Goal: Information Seeking & Learning: Learn about a topic

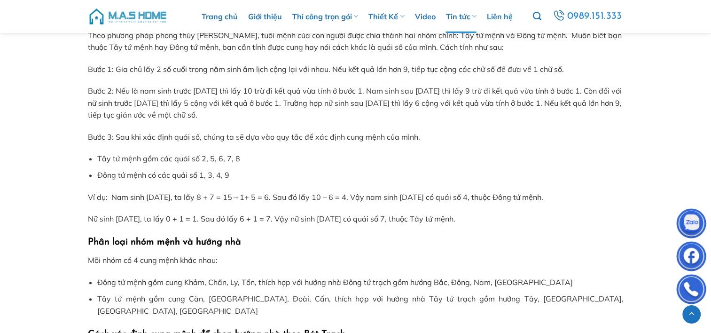
scroll to position [987, 0]
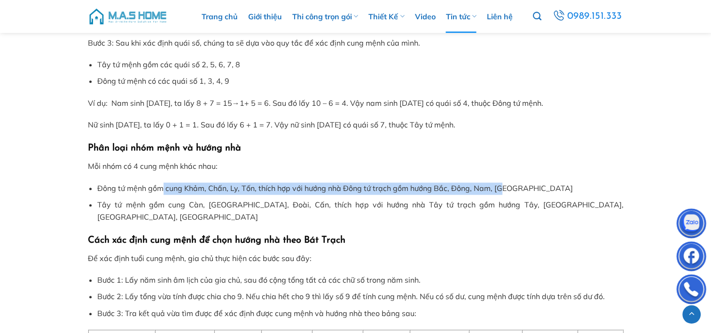
drag, startPoint x: 166, startPoint y: 187, endPoint x: 503, endPoint y: 183, distance: 337.0
click at [503, 183] on li "Đông tứ mệnh gồm cung Khảm, Chấn, Ly, Tốn, thích hợp với hướng nhà Đông tứ trạc…" at bounding box center [360, 188] width 526 height 12
click at [415, 194] on li "Đông tứ mệnh gồm cung Khảm, Chấn, Ly, Tốn, thích hợp với hướng nhà Đông tứ trạc…" at bounding box center [360, 188] width 526 height 12
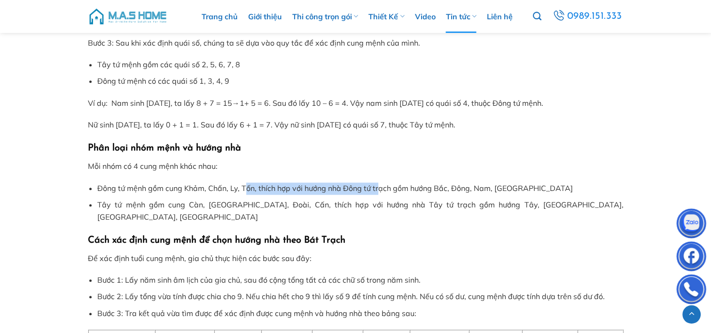
drag, startPoint x: 244, startPoint y: 188, endPoint x: 382, endPoint y: 187, distance: 137.2
click at [382, 187] on li "Đông tứ mệnh gồm cung Khảm, Chấn, Ly, Tốn, thích hợp với hướng nhà Đông tứ trạc…" at bounding box center [360, 188] width 526 height 12
drag, startPoint x: 382, startPoint y: 187, endPoint x: 327, endPoint y: 191, distance: 54.7
click at [382, 187] on li "Đông tứ mệnh gồm cung Khảm, Chấn, Ly, Tốn, thích hợp với hướng nhà Đông tứ trạc…" at bounding box center [360, 188] width 526 height 12
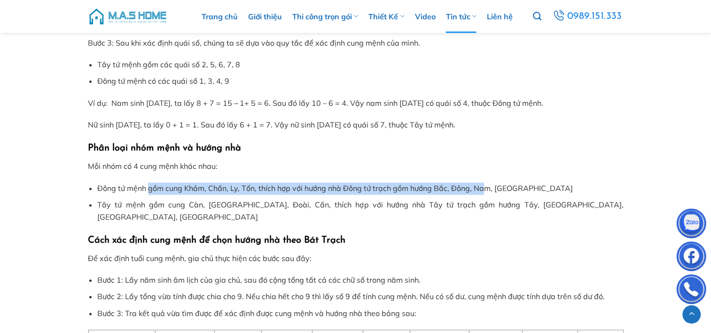
drag, startPoint x: 159, startPoint y: 185, endPoint x: 489, endPoint y: 186, distance: 330.4
click at [489, 186] on li "Đông tứ mệnh gồm cung Khảm, Chấn, Ly, Tốn, thích hợp với hướng nhà Đông tứ trạc…" at bounding box center [360, 188] width 526 height 12
click at [490, 186] on li "Đông tứ mệnh gồm cung Khảm, Chấn, Ly, Tốn, thích hợp với hướng nhà Đông tứ trạc…" at bounding box center [360, 188] width 526 height 12
click at [436, 191] on li "Đông tứ mệnh gồm cung Khảm, Chấn, Ly, Tốn, thích hợp với hướng nhà Đông tứ trạc…" at bounding box center [360, 188] width 526 height 12
click at [432, 190] on li "Đông tứ mệnh gồm cung Khảm, Chấn, Ly, Tốn, thích hợp với hướng nhà Đông tứ trạc…" at bounding box center [360, 188] width 526 height 12
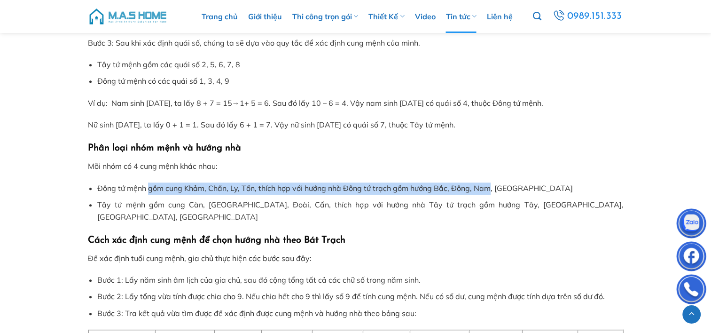
click at [441, 190] on li "Đông tứ mệnh gồm cung Khảm, Chấn, Ly, Tốn, thích hợp với hướng nhà Đông tứ trạc…" at bounding box center [360, 188] width 526 height 12
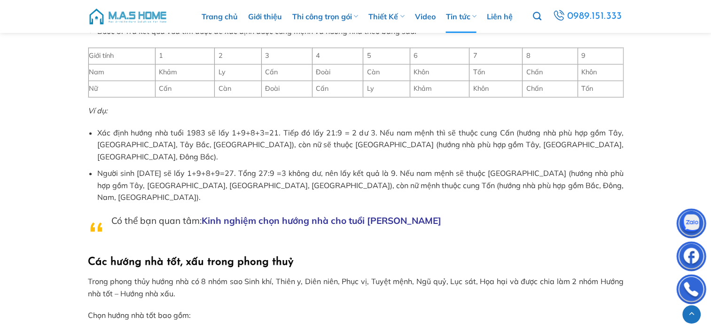
scroll to position [1316, 0]
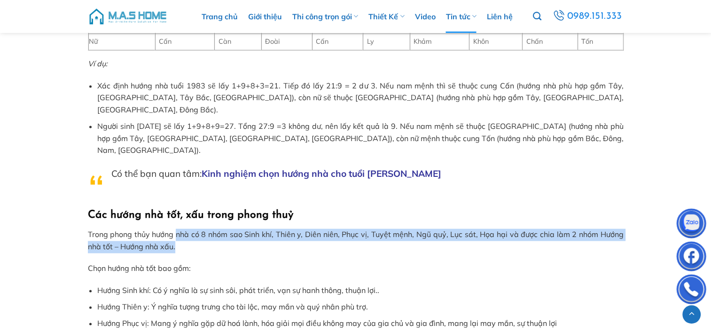
drag, startPoint x: 175, startPoint y: 199, endPoint x: 177, endPoint y: 211, distance: 12.8
click at [177, 228] on p "Trong phong thủy hướng nhà có 8 nhóm sao Sinh khí, Thiên y, Diên niên, Phục vị,…" at bounding box center [356, 240] width 536 height 24
click at [176, 228] on p "Trong phong thủy hướng nhà có 8 nhóm sao Sinh khí, Thiên y, Diên niên, Phục vị,…" at bounding box center [356, 240] width 536 height 24
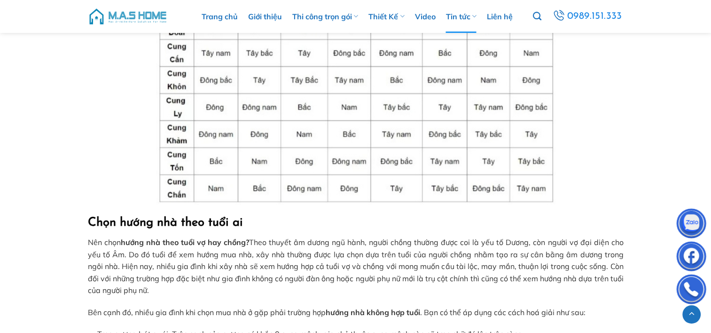
scroll to position [1833, 0]
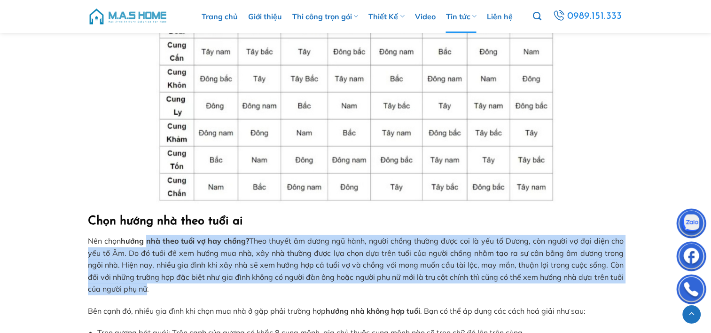
drag, startPoint x: 149, startPoint y: 203, endPoint x: 146, endPoint y: 252, distance: 49.4
click at [146, 252] on p "Nên chọn hướng nhà theo tuổi vợ hay chồng? Theo thuyết âm dương ngũ hành, người…" at bounding box center [356, 265] width 536 height 60
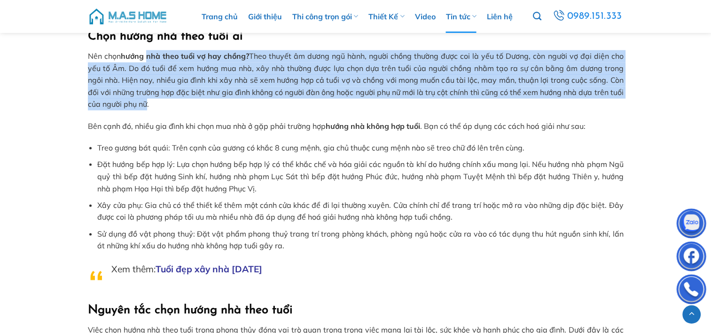
scroll to position [2021, 0]
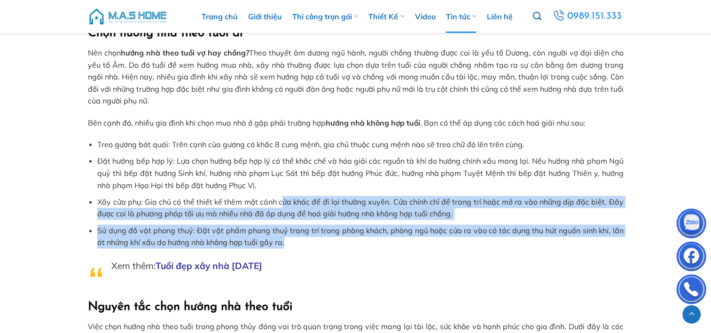
drag, startPoint x: 287, startPoint y: 203, endPoint x: 285, endPoint y: 165, distance: 38.1
click at [285, 165] on ul "Treo gương bát quái: Trên cạnh của gương có khắc 8 cung mệnh, gia chủ thuộc cun…" at bounding box center [356, 194] width 536 height 110
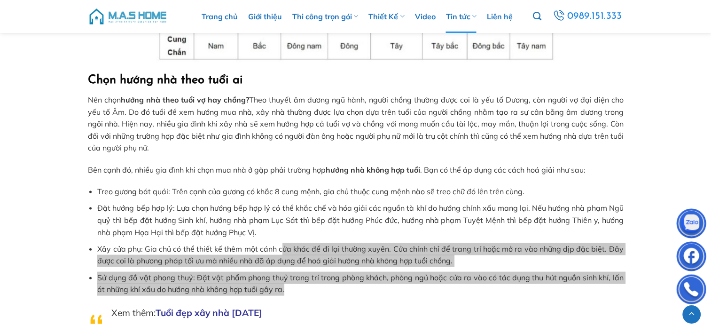
scroll to position [1880, 0]
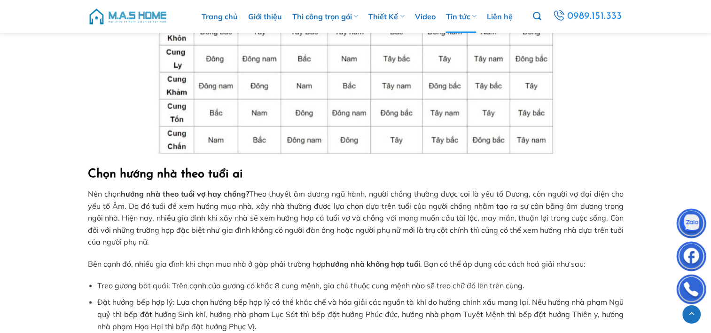
click at [164, 188] on p "Nên chọn hướng nhà theo tuổi vợ hay chồng? Theo thuyết âm dương ngũ hành, người…" at bounding box center [356, 218] width 536 height 60
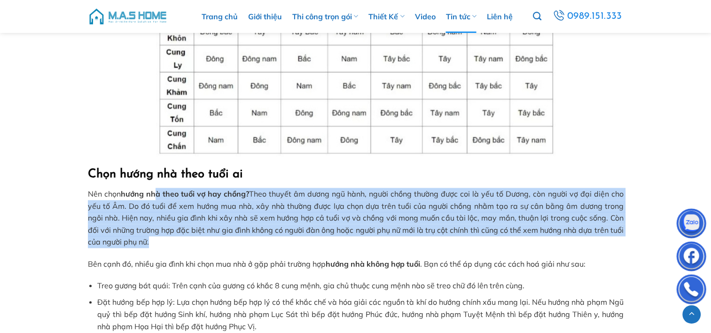
drag, startPoint x: 155, startPoint y: 160, endPoint x: 174, endPoint y: 210, distance: 53.2
click at [174, 210] on p "Nên chọn hướng nhà theo tuổi vợ hay chồng? Theo thuyết âm dương ngũ hành, người…" at bounding box center [356, 218] width 536 height 60
drag, startPoint x: 174, startPoint y: 210, endPoint x: 359, endPoint y: 210, distance: 185.2
click at [359, 210] on p "Nên chọn hướng nhà theo tuổi vợ hay chồng? Theo thuyết âm dương ngũ hành, người…" at bounding box center [356, 218] width 536 height 60
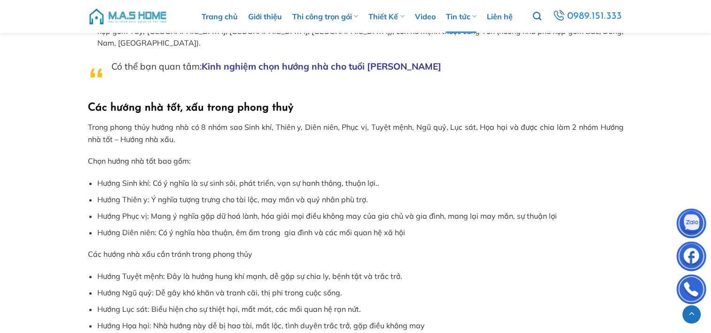
scroll to position [1363, 0]
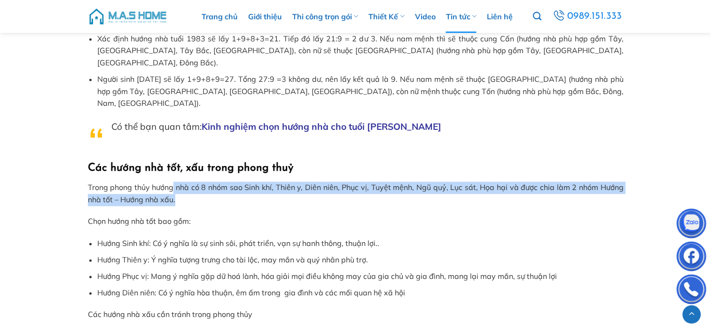
drag, startPoint x: 173, startPoint y: 151, endPoint x: 186, endPoint y: 165, distance: 19.3
click at [186, 181] on p "Trong phong thủy hướng nhà có 8 nhóm sao Sinh khí, Thiên y, Diên niên, Phục vị,…" at bounding box center [356, 193] width 536 height 24
click at [182, 181] on p "Trong phong thủy hướng nhà có 8 nhóm sao Sinh khí, Thiên y, Diên niên, Phục vị,…" at bounding box center [356, 193] width 536 height 24
drag, startPoint x: 174, startPoint y: 150, endPoint x: 186, endPoint y: 168, distance: 21.6
click at [186, 181] on p "Trong phong thủy hướng nhà có 8 nhóm sao Sinh khí, Thiên y, Diên niên, Phục vị,…" at bounding box center [356, 193] width 536 height 24
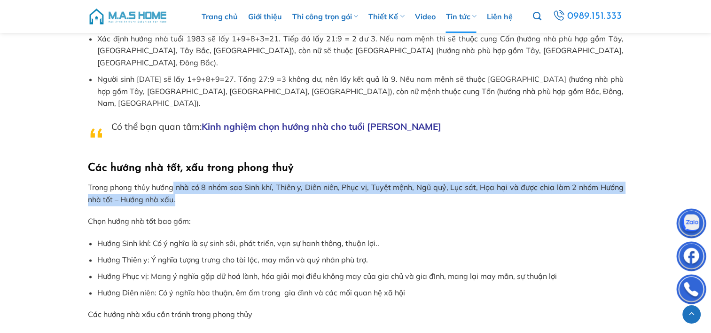
click at [186, 181] on p "Trong phong thủy hướng nhà có 8 nhóm sao Sinh khí, Thiên y, Diên niên, Phục vị,…" at bounding box center [356, 193] width 536 height 24
click at [165, 181] on p "Trong phong thủy hướng nhà có 8 nhóm sao Sinh khí, Thiên y, Diên niên, Phục vị,…" at bounding box center [356, 193] width 536 height 24
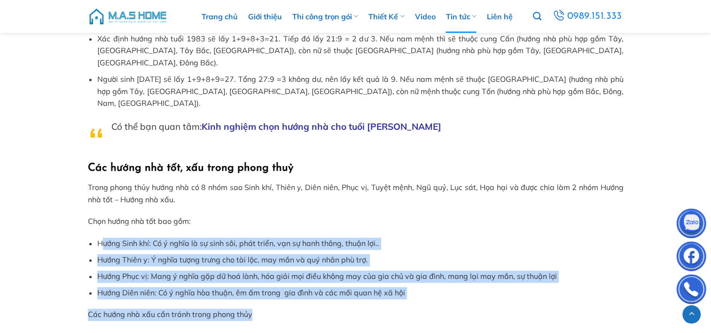
drag, startPoint x: 105, startPoint y: 202, endPoint x: 381, endPoint y: 275, distance: 285.4
click at [381, 275] on div "Bên cạnh các yếu tố về vị trí, địa hình thì xem hướng nhà theo tuổi cũng là việ…" at bounding box center [356, 203] width 536 height 2767
drag, startPoint x: 381, startPoint y: 275, endPoint x: 235, endPoint y: 273, distance: 145.7
click at [235, 308] on p "Các hướng nhà xấu cần tránh trong phong thủy" at bounding box center [356, 314] width 536 height 12
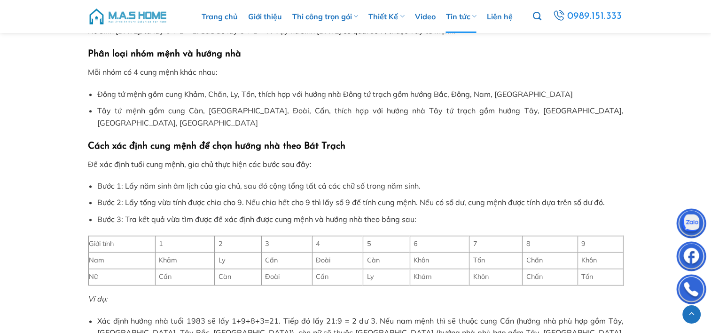
scroll to position [1034, 0]
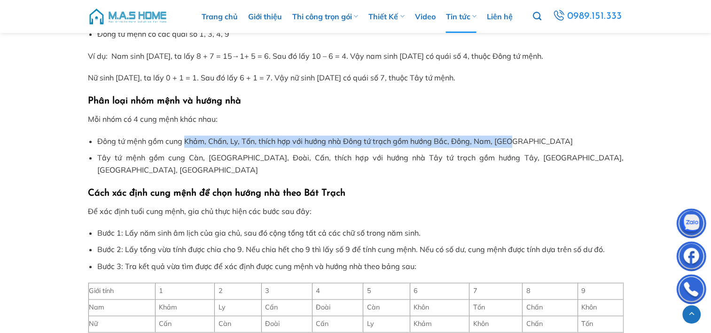
drag, startPoint x: 213, startPoint y: 143, endPoint x: 516, endPoint y: 145, distance: 302.2
click at [515, 145] on li "Đông tứ mệnh gồm cung Khảm, Chấn, Ly, Tốn, thích hợp với hướng nhà Đông tứ trạc…" at bounding box center [360, 141] width 526 height 12
drag, startPoint x: 516, startPoint y: 145, endPoint x: 511, endPoint y: 153, distance: 8.6
click at [516, 146] on li "Đông tứ mệnh gồm cung Khảm, Chấn, Ly, Tốn, thích hợp với hướng nhà Đông tứ trạc…" at bounding box center [360, 141] width 526 height 12
click at [503, 160] on li "Tây tứ mệnh gồm cung Càn, [GEOGRAPHIC_DATA], Đoài, Cấn, thích hợp với hướng nhà…" at bounding box center [360, 164] width 526 height 24
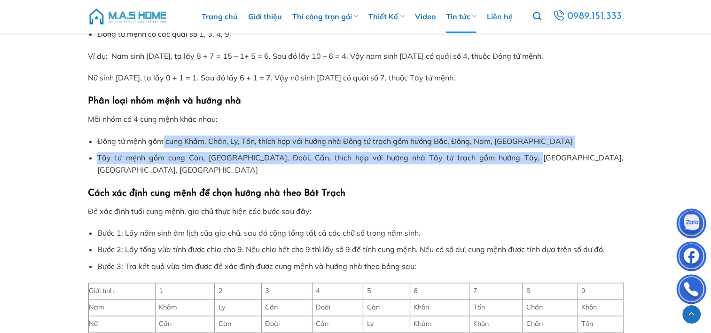
drag, startPoint x: 414, startPoint y: 159, endPoint x: 160, endPoint y: 138, distance: 254.7
click at [160, 138] on ul "Đông tứ mệnh gồm cung Khảm, Chấn, Ly, Tốn, thích hợp với hướng nhà Đông tứ trạc…" at bounding box center [356, 155] width 536 height 40
drag, startPoint x: 160, startPoint y: 138, endPoint x: 282, endPoint y: 139, distance: 122.7
click at [282, 139] on li "Đông tứ mệnh gồm cung Khảm, Chấn, Ly, Tốn, thích hợp với hướng nhà Đông tứ trạc…" at bounding box center [360, 141] width 526 height 12
click at [196, 140] on li "Đông tứ mệnh gồm cung Khảm, Chấn, Ly, Tốn, thích hợp với hướng nhà Đông tứ trạc…" at bounding box center [360, 141] width 526 height 12
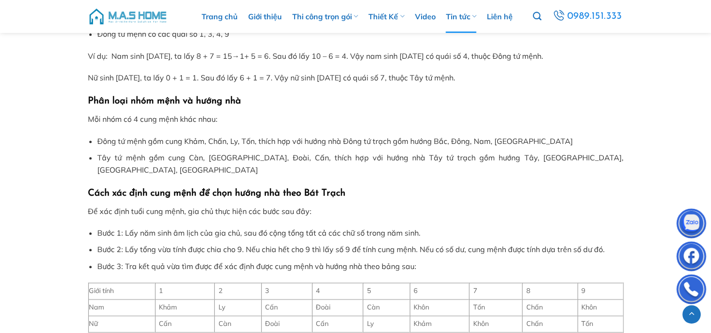
click at [128, 143] on li "Đông tứ mệnh gồm cung Khảm, Chấn, Ly, Tốn, thích hợp với hướng nhà Đông tứ trạc…" at bounding box center [360, 141] width 526 height 12
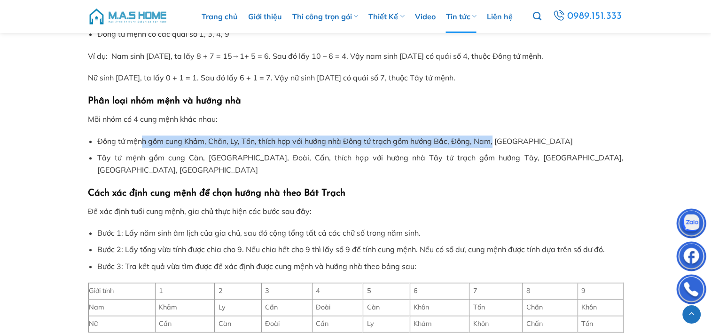
drag, startPoint x: 143, startPoint y: 140, endPoint x: 495, endPoint y: 139, distance: 352.0
click at [495, 139] on li "Đông tứ mệnh gồm cung Khảm, Chấn, Ly, Tốn, thích hợp với hướng nhà Đông tứ trạc…" at bounding box center [360, 141] width 526 height 12
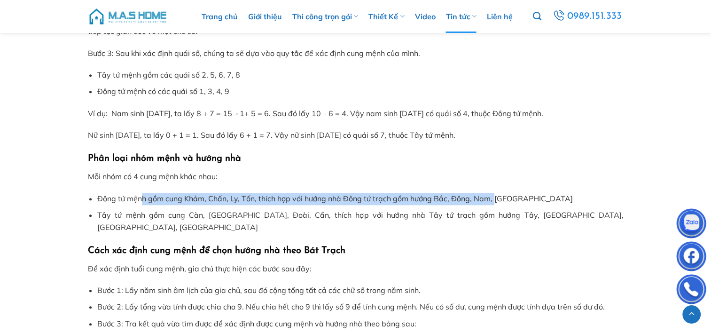
scroll to position [940, 0]
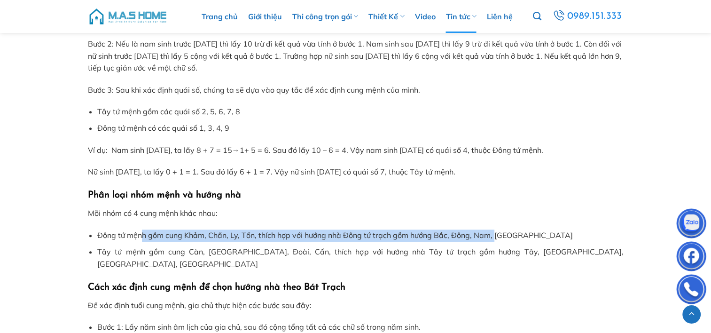
drag, startPoint x: 222, startPoint y: 150, endPoint x: 504, endPoint y: 175, distance: 283.0
drag, startPoint x: 504, startPoint y: 175, endPoint x: 515, endPoint y: 176, distance: 11.4
click at [515, 176] on p "Nữ sinh [DATE], ta lấy 0 + 1 = 1. Sau đó lấy 6 + 1 = 7. Vậy nữ sinh [DATE] có q…" at bounding box center [356, 172] width 536 height 12
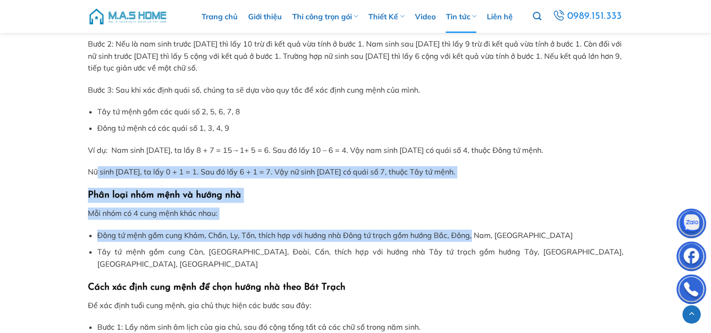
drag, startPoint x: 98, startPoint y: 172, endPoint x: 472, endPoint y: 222, distance: 377.9
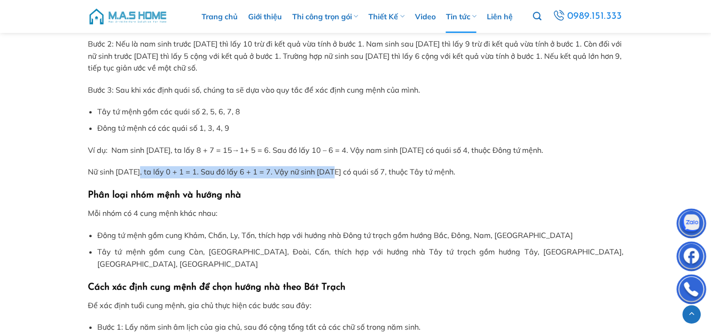
drag, startPoint x: 216, startPoint y: 173, endPoint x: 333, endPoint y: 173, distance: 116.5
click at [333, 173] on p "Nữ sinh [DATE], ta lấy 0 + 1 = 1. Sau đó lấy 6 + 1 = 7. Vậy nữ sinh [DATE] có q…" at bounding box center [356, 172] width 536 height 12
click at [334, 173] on p "Nữ sinh [DATE], ta lấy 0 + 1 = 1. Sau đó lấy 6 + 1 = 7. Vậy nữ sinh [DATE] có q…" at bounding box center [356, 172] width 536 height 12
click at [285, 174] on p "Nữ sinh [DATE], ta lấy 0 + 1 = 1. Sau đó lấy 6 + 1 = 7. Vậy nữ sinh [DATE] có q…" at bounding box center [356, 172] width 536 height 12
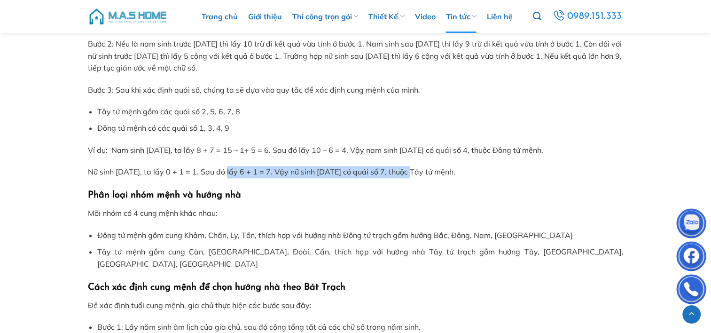
drag, startPoint x: 232, startPoint y: 173, endPoint x: 417, endPoint y: 175, distance: 185.2
click at [417, 175] on p "Nữ sinh [DATE], ta lấy 0 + 1 = 1. Sau đó lấy 6 + 1 = 7. Vậy nữ sinh [DATE] có q…" at bounding box center [356, 172] width 536 height 12
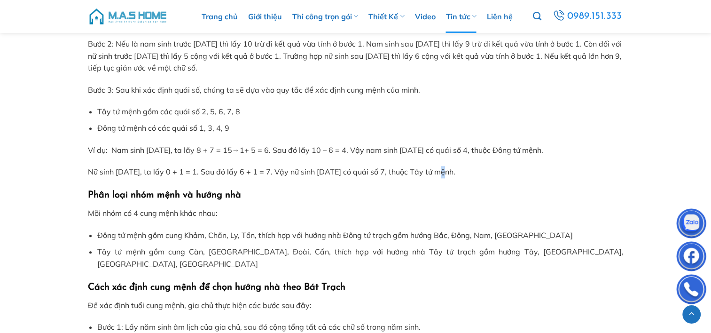
drag, startPoint x: 417, startPoint y: 175, endPoint x: 446, endPoint y: 174, distance: 29.2
click at [446, 174] on p "Nữ sinh [DATE], ta lấy 0 + 1 = 1. Sau đó lấy 6 + 1 = 7. Vậy nữ sinh [DATE] có q…" at bounding box center [356, 172] width 536 height 12
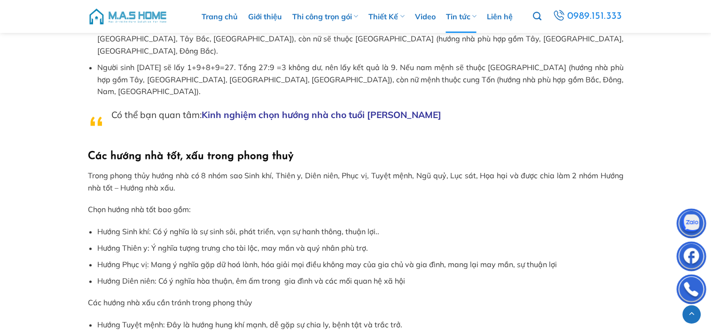
scroll to position [1316, 0]
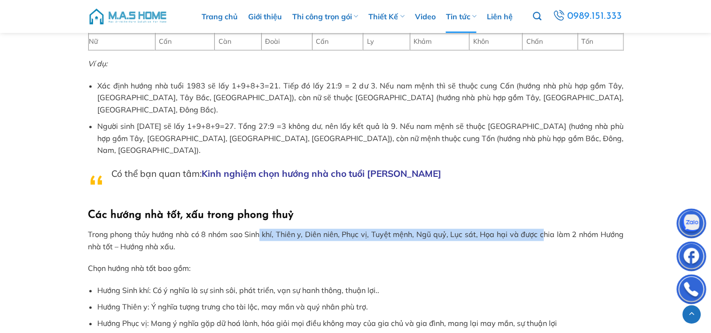
drag, startPoint x: 258, startPoint y: 198, endPoint x: 552, endPoint y: 201, distance: 293.3
click at [551, 228] on p "Trong phong thủy hướng nhà có 8 nhóm sao Sinh khí, Thiên y, Diên niên, Phục vị,…" at bounding box center [356, 240] width 536 height 24
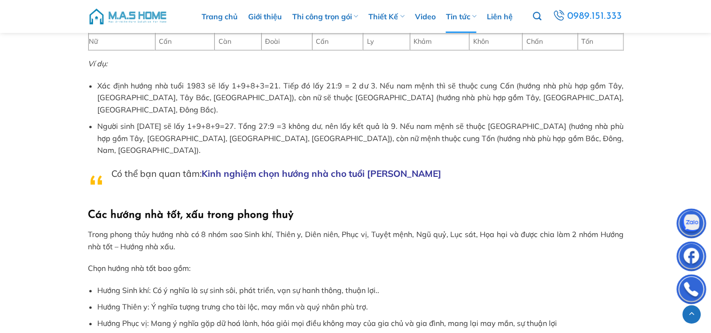
drag, startPoint x: 552, startPoint y: 201, endPoint x: 565, endPoint y: 199, distance: 13.8
click at [565, 228] on p "Trong phong thủy hướng nhà có 8 nhóm sao Sinh khí, Thiên y, Diên niên, Phục vị,…" at bounding box center [356, 240] width 536 height 24
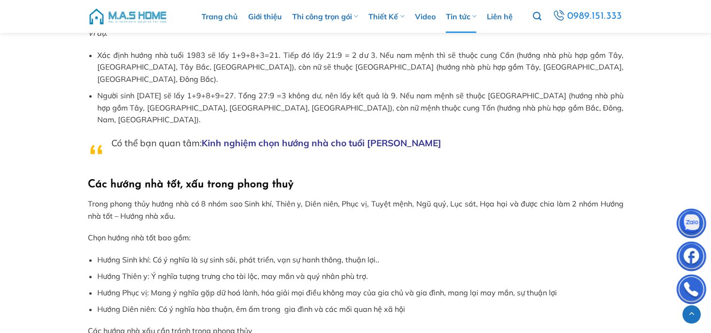
scroll to position [1363, 0]
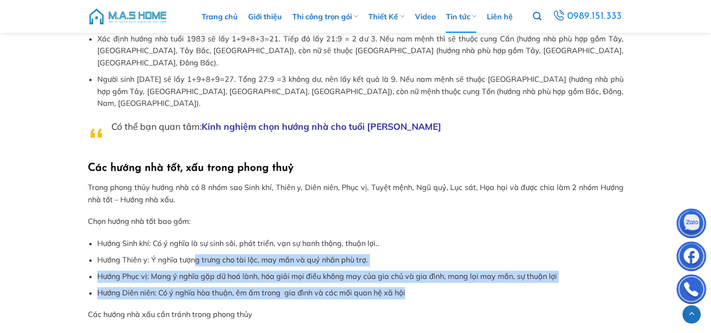
drag, startPoint x: 316, startPoint y: 237, endPoint x: 431, endPoint y: 258, distance: 117.4
click at [431, 258] on ul "Hướng Sinh khí: Có ý nghĩa là sự sinh sôi, phát triển, vạn sự hanh thông, thuận…" at bounding box center [356, 268] width 536 height 62
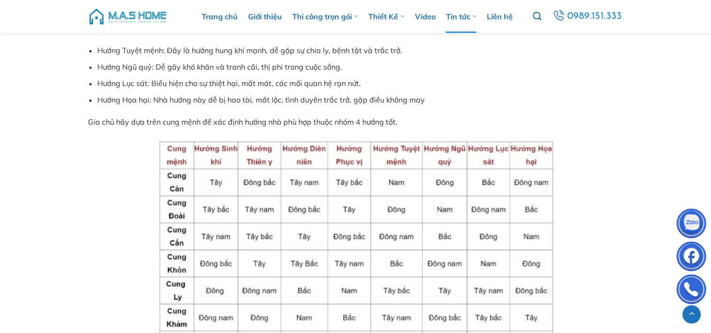
scroll to position [1645, 0]
